Goal: Task Accomplishment & Management: Use online tool/utility

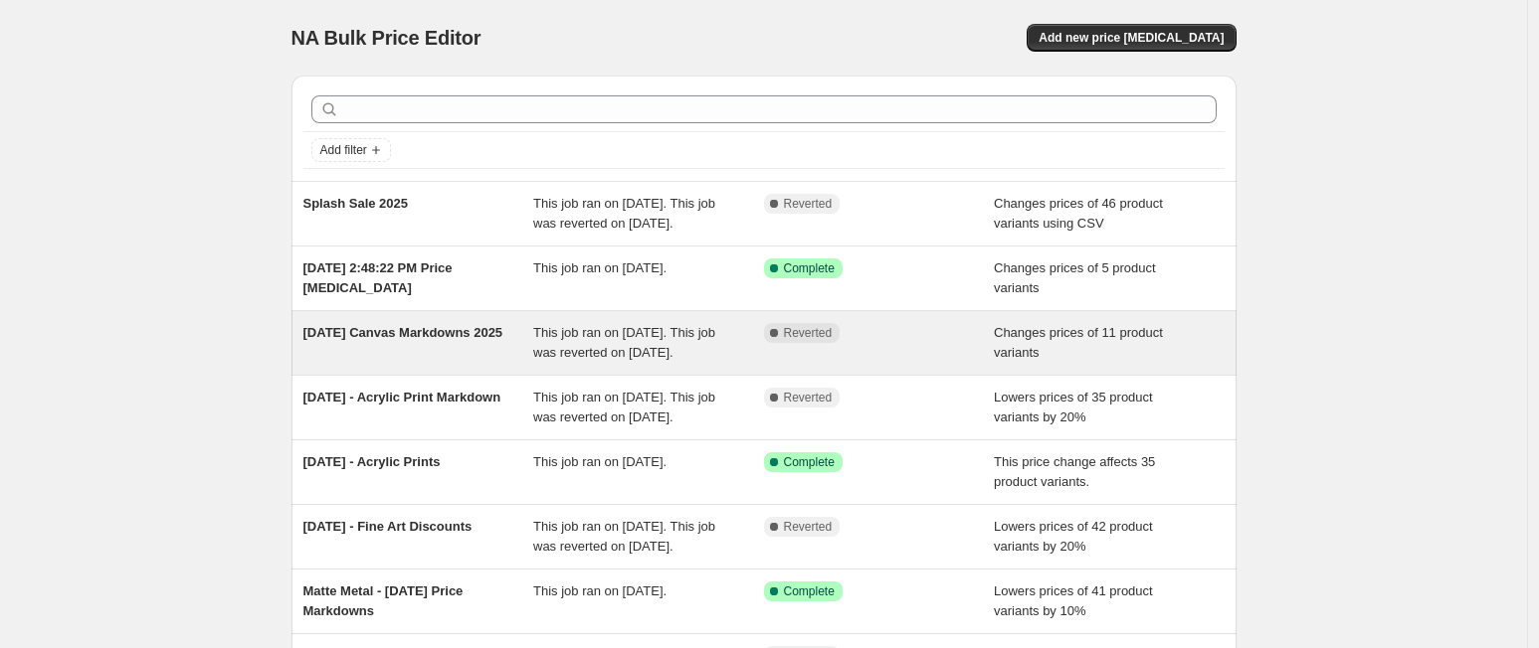
scroll to position [515, 0]
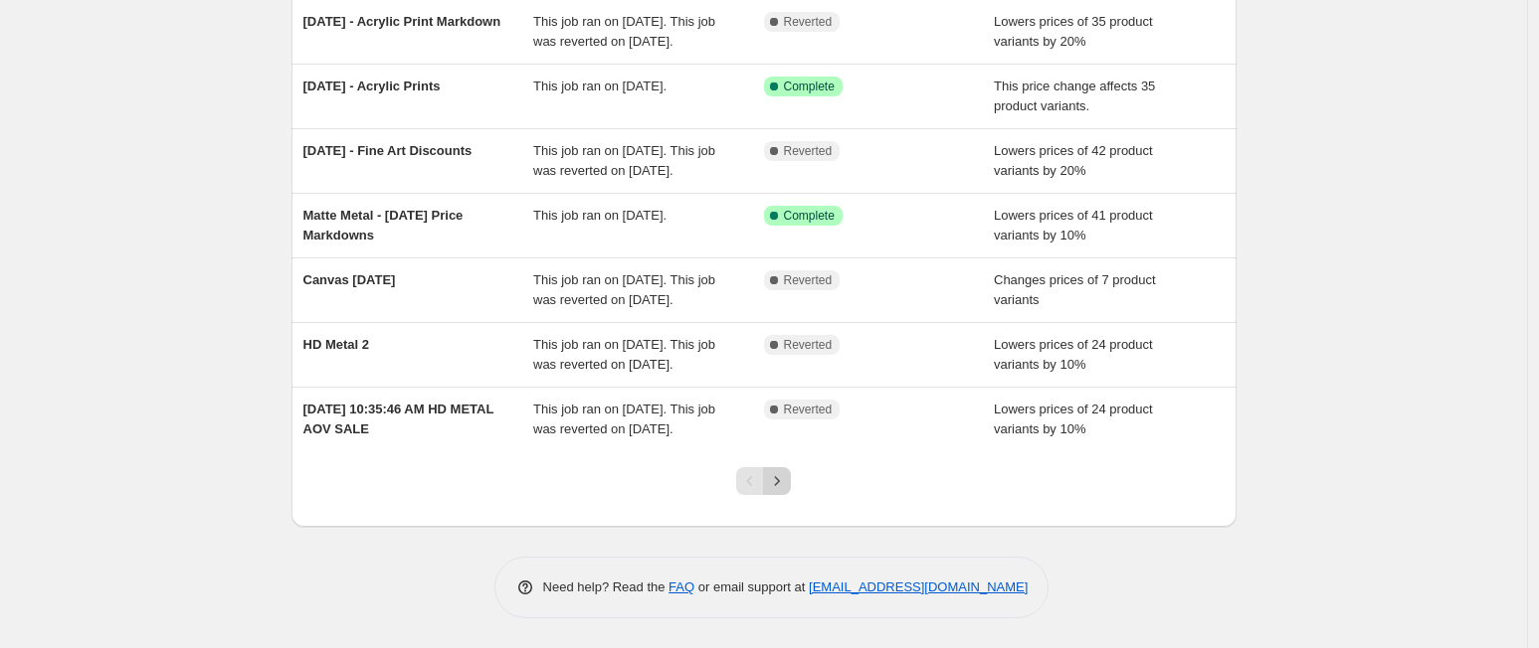
click at [786, 485] on icon "Next" at bounding box center [777, 481] width 20 height 20
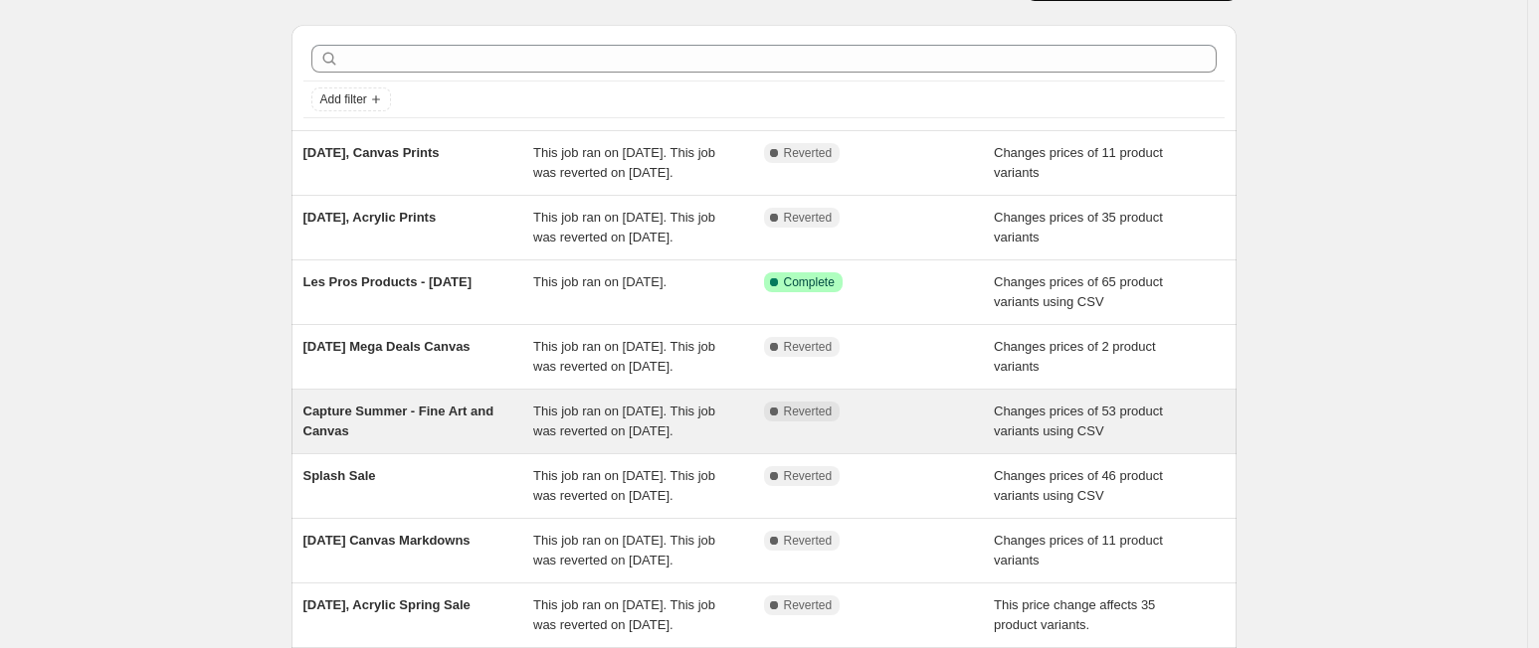
scroll to position [53, 0]
click at [556, 437] on span "This job ran on [DATE]. This job was reverted on [DATE]." at bounding box center [624, 419] width 182 height 35
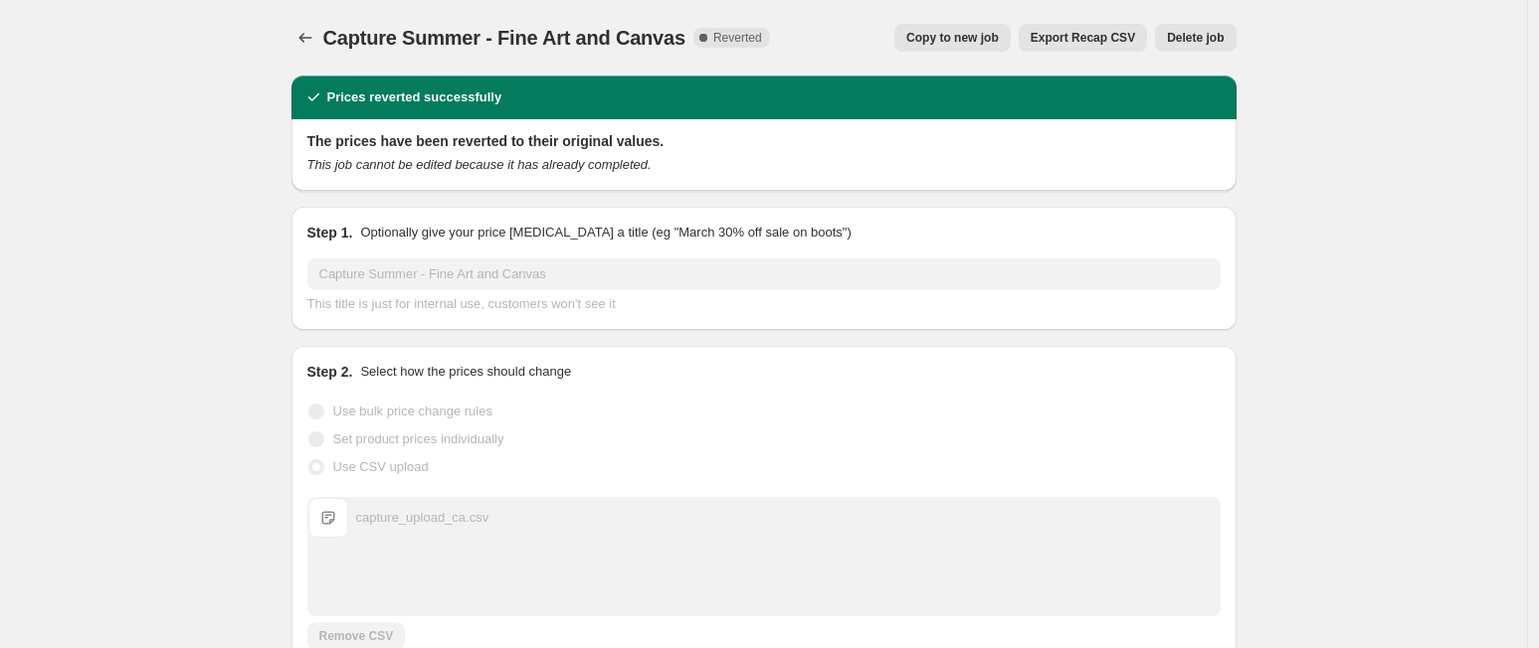
click at [1099, 33] on span "Export Recap CSV" at bounding box center [1082, 38] width 104 height 16
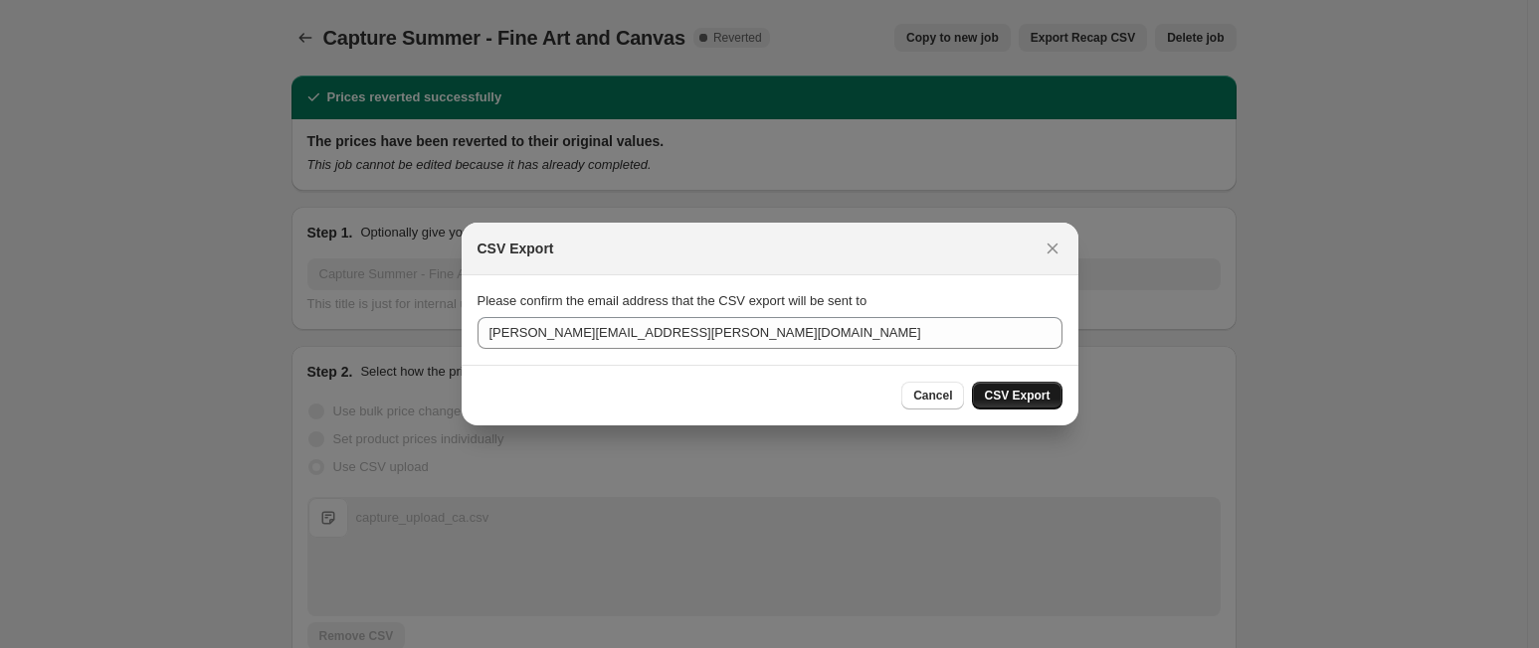
click at [1026, 393] on span "CSV Export" at bounding box center [1017, 396] width 66 height 16
